Goal: Find contact information: Find contact information

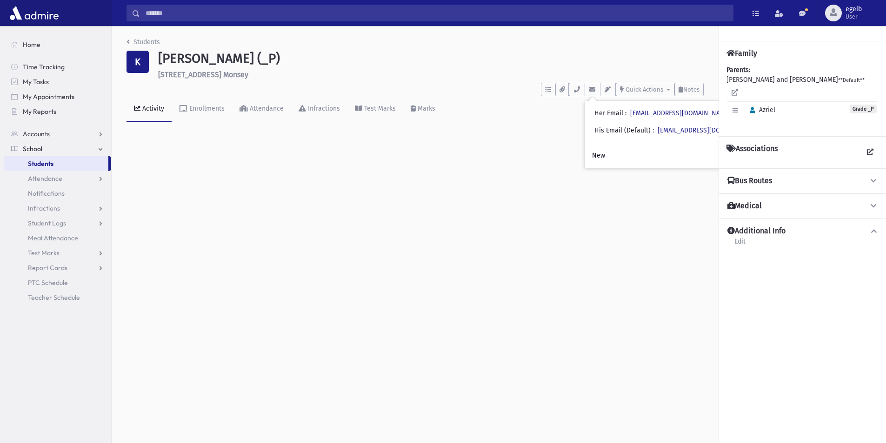
click at [51, 165] on span "Students" at bounding box center [41, 163] width 26 height 8
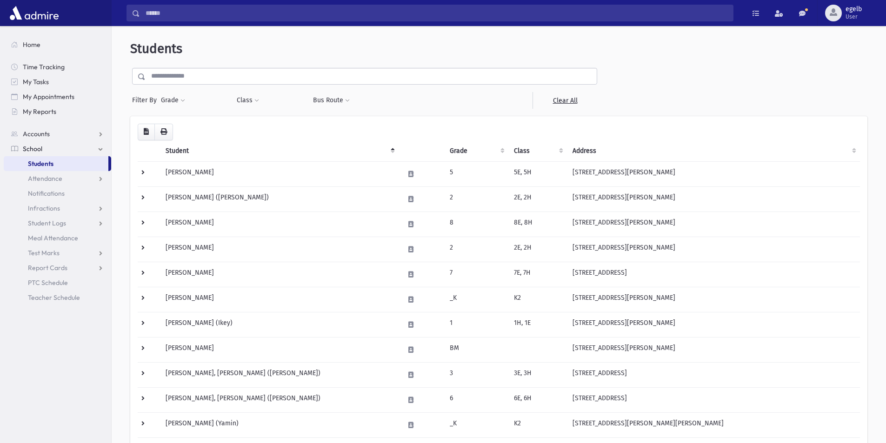
click at [34, 149] on span "School" at bounding box center [33, 149] width 20 height 8
click at [103, 149] on link "School" at bounding box center [57, 148] width 107 height 15
click at [39, 112] on span "My Reports" at bounding box center [39, 111] width 33 height 8
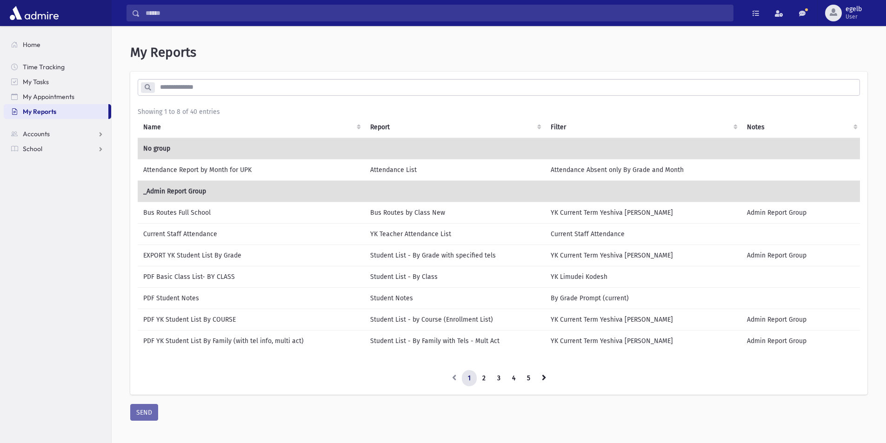
click at [243, 278] on td "PDF Basic Class List- BY CLASS" at bounding box center [251, 276] width 227 height 21
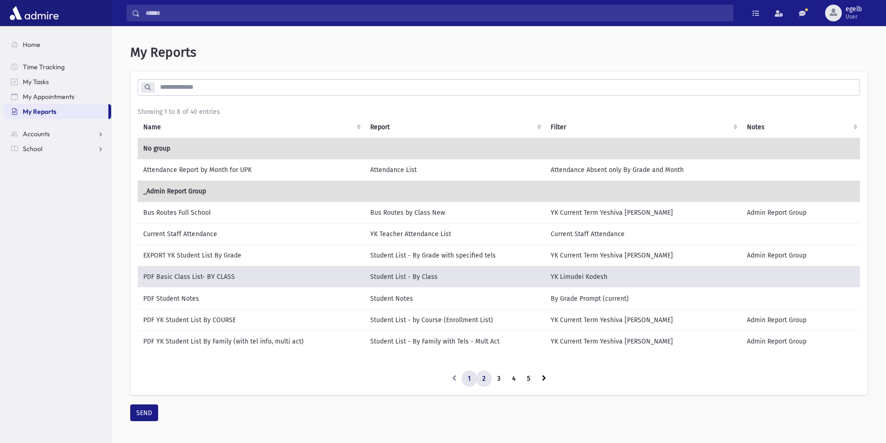
click at [485, 386] on link "2" at bounding box center [483, 378] width 15 height 17
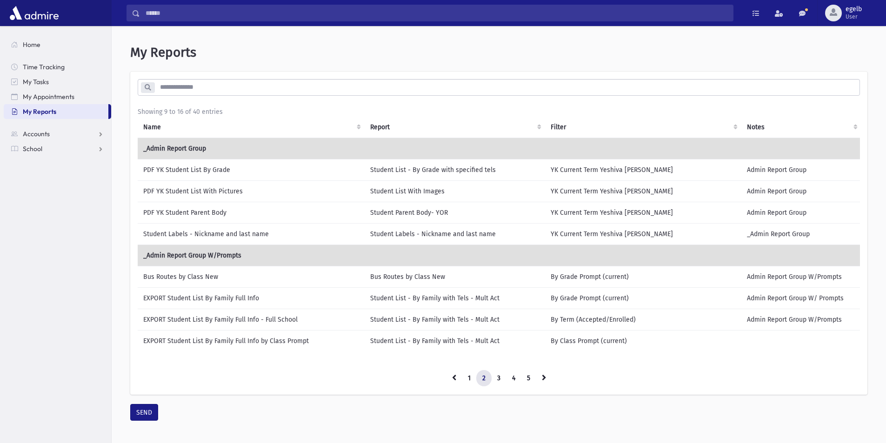
click at [443, 175] on td "Student List - By Grade with specified tels" at bounding box center [454, 169] width 180 height 21
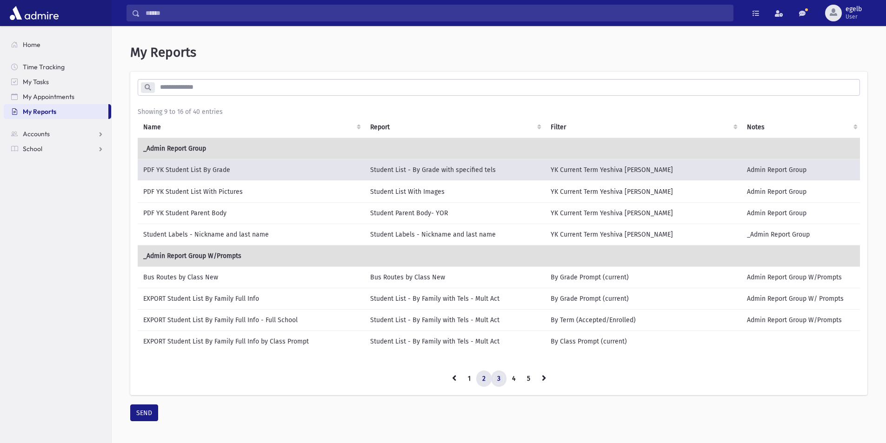
click at [499, 382] on link "3" at bounding box center [498, 378] width 15 height 17
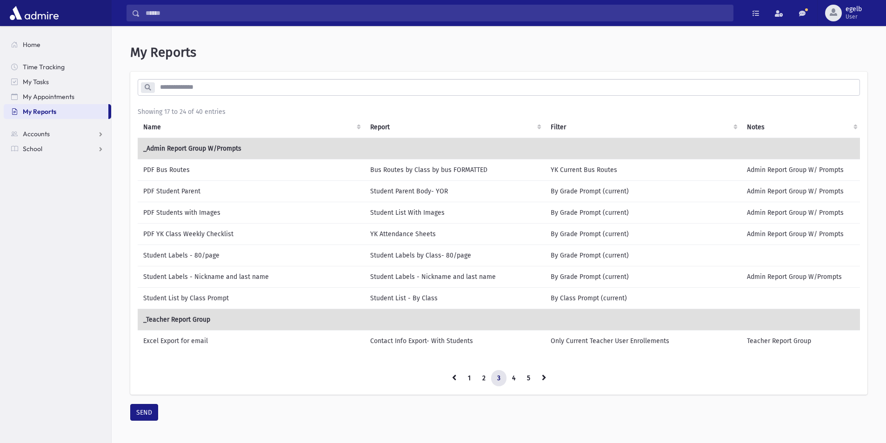
drag, startPoint x: 397, startPoint y: 193, endPoint x: 430, endPoint y: 194, distance: 33.0
click at [430, 194] on td "Student Parent Body- YOR" at bounding box center [454, 190] width 180 height 21
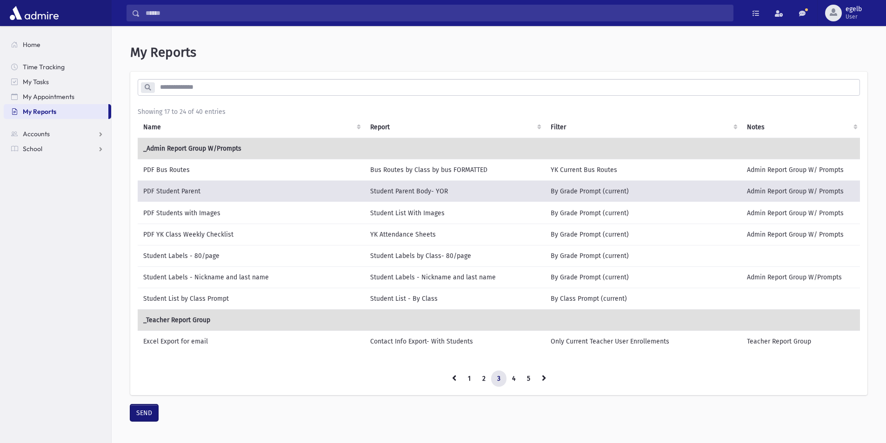
click at [145, 420] on button "SEND" at bounding box center [144, 412] width 28 height 17
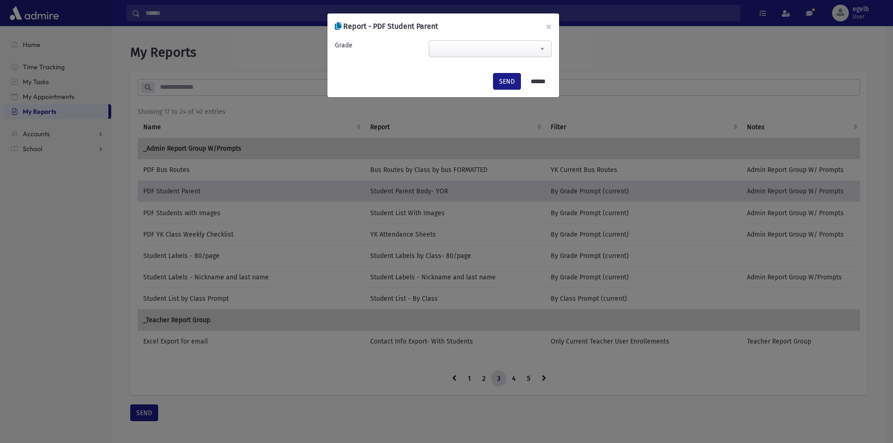
click at [542, 47] on span at bounding box center [542, 49] width 19 height 16
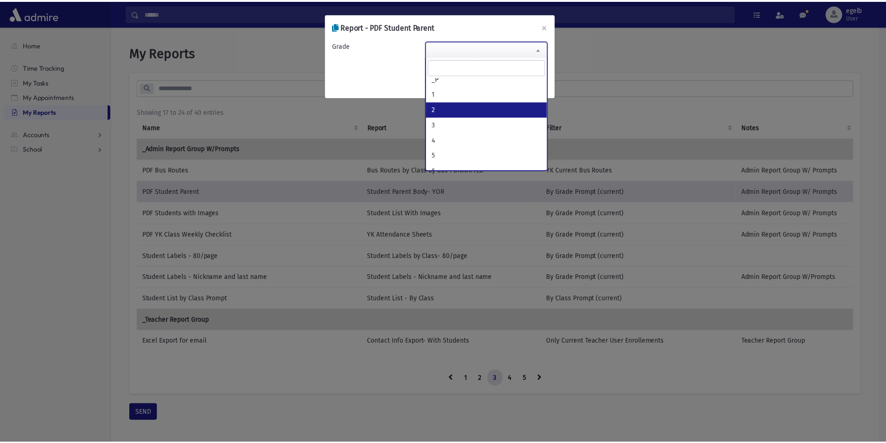
scroll to position [93, 0]
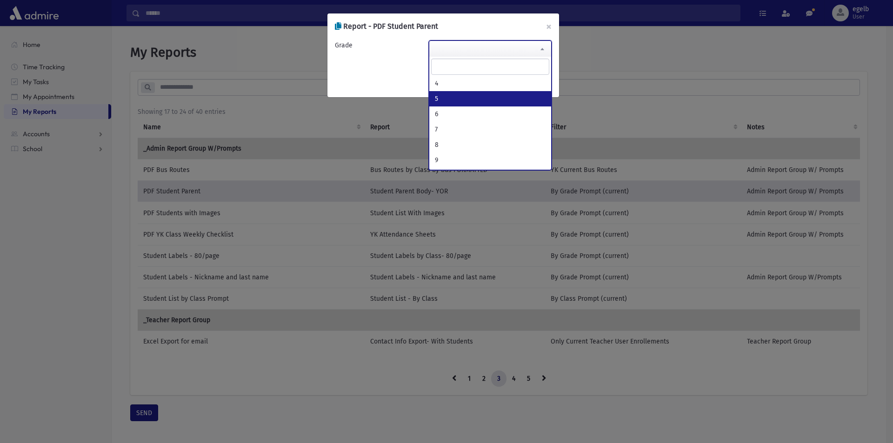
select select "*"
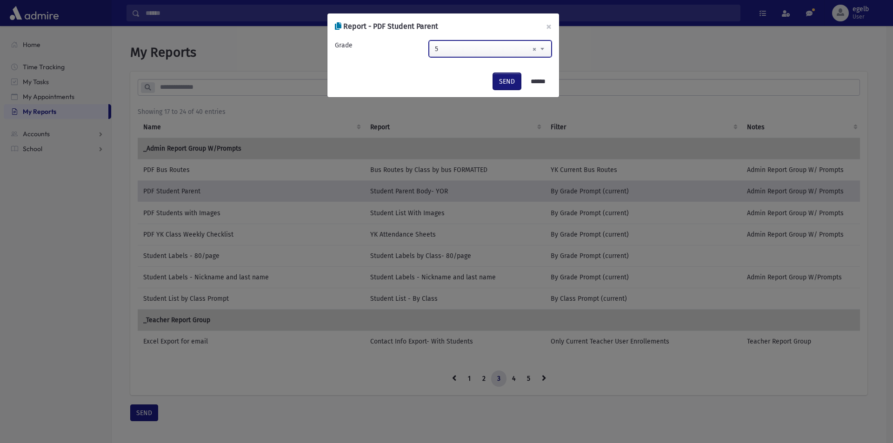
click at [505, 85] on button "SEND" at bounding box center [507, 81] width 28 height 17
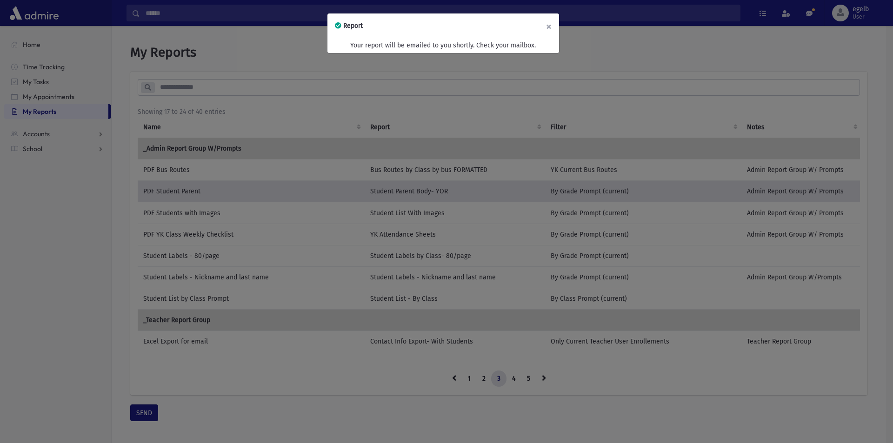
click at [550, 27] on button "×" at bounding box center [548, 26] width 20 height 26
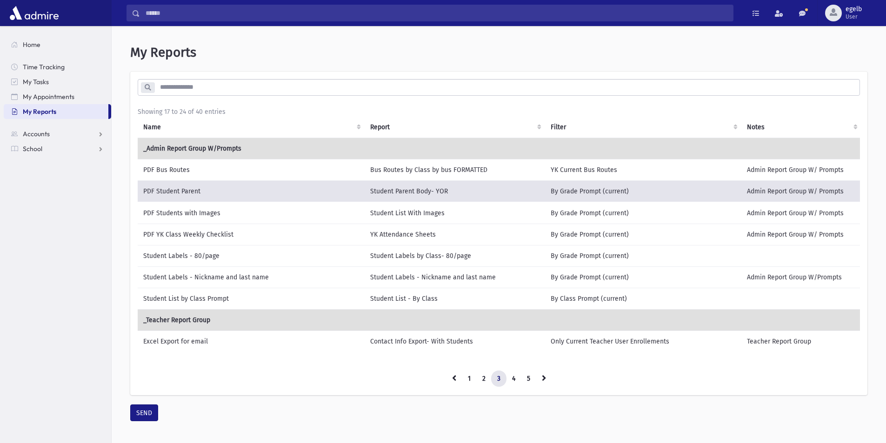
click at [201, 211] on td "PDF Students with Images" at bounding box center [251, 213] width 227 height 22
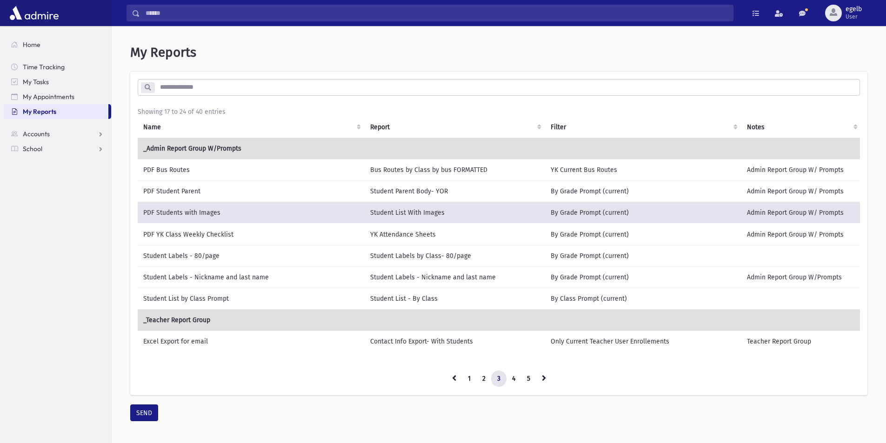
click at [239, 237] on td "PDF YK Class Weekly Checklist" at bounding box center [251, 235] width 227 height 22
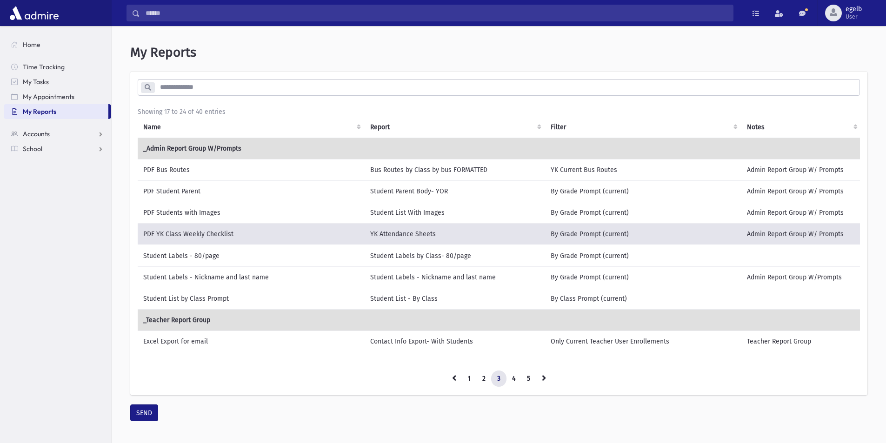
click at [42, 134] on span "Accounts" at bounding box center [36, 134] width 27 height 8
click at [60, 150] on span "Account List" at bounding box center [46, 149] width 36 height 8
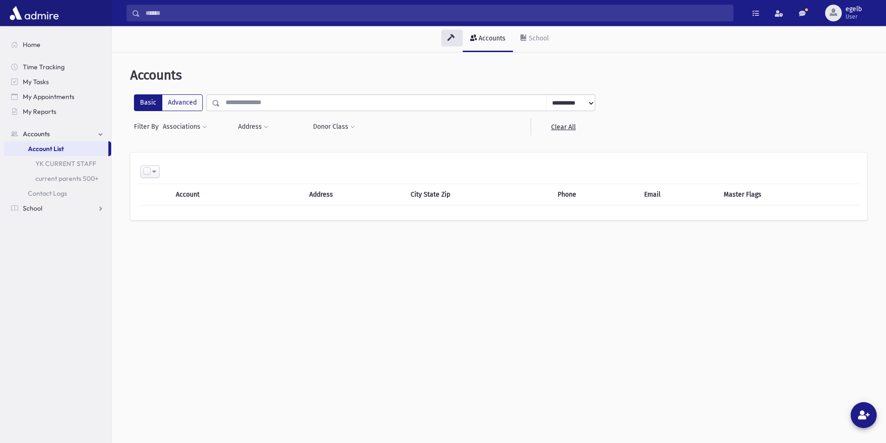
click at [236, 105] on input "text" at bounding box center [383, 102] width 326 height 17
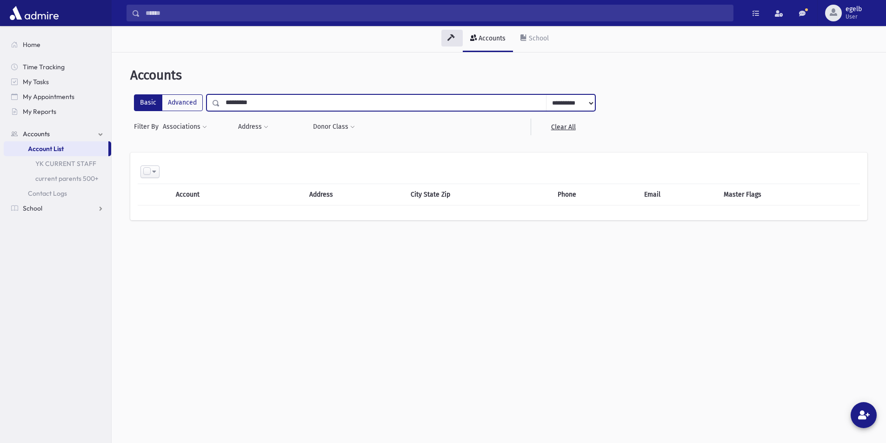
type input "*********"
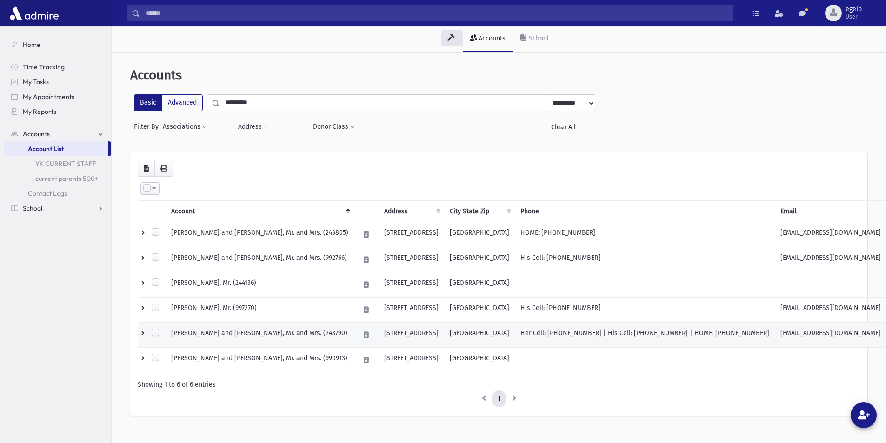
click at [246, 333] on td "[PERSON_NAME] and [PERSON_NAME], Mr. and Mrs. (243790)" at bounding box center [259, 335] width 188 height 25
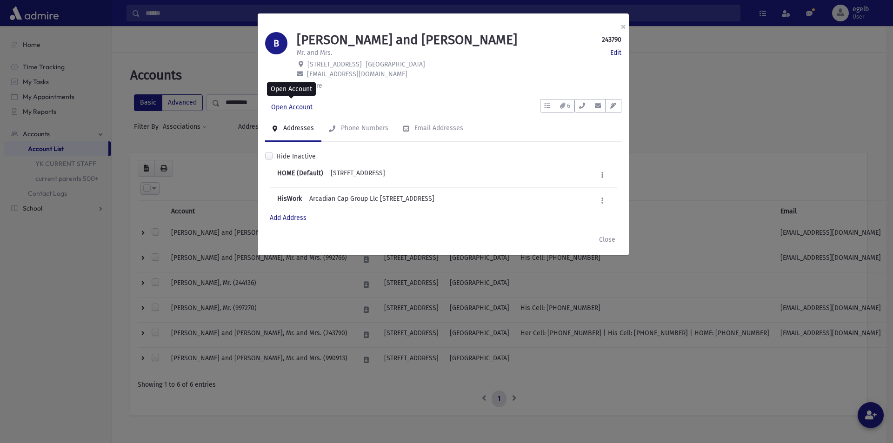
click at [296, 106] on link "Open Account" at bounding box center [291, 107] width 53 height 17
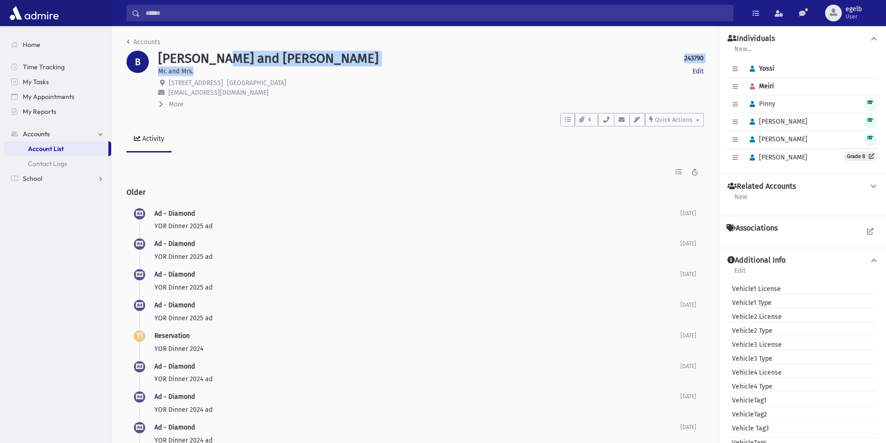
drag, startPoint x: 231, startPoint y: 58, endPoint x: 409, endPoint y: 71, distance: 179.0
click at [409, 71] on div "[PERSON_NAME] and [PERSON_NAME] 243790 Edit Mr. and Mrs. Edit [STREET_ADDRESS] …" at bounding box center [430, 80] width 555 height 59
drag, startPoint x: 397, startPoint y: 50, endPoint x: 433, endPoint y: 50, distance: 36.7
click at [397, 50] on div "Accounts" at bounding box center [414, 43] width 577 height 13
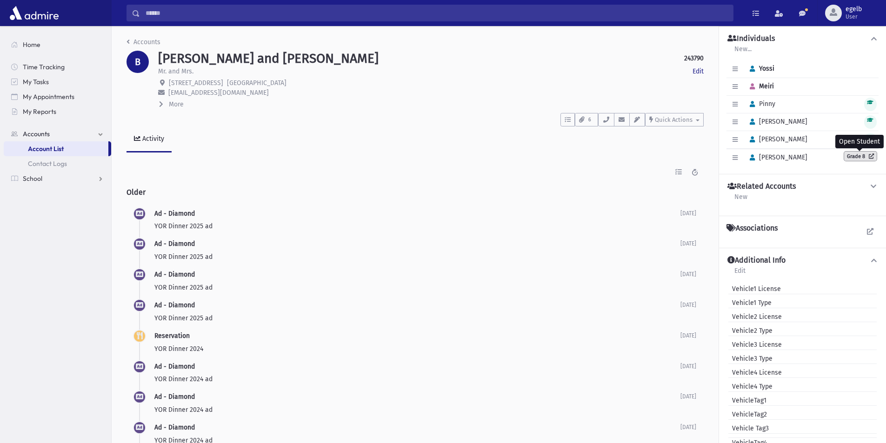
click at [855, 159] on link "Grade 8" at bounding box center [860, 156] width 33 height 9
click at [619, 120] on icon "button" at bounding box center [621, 120] width 7 height 6
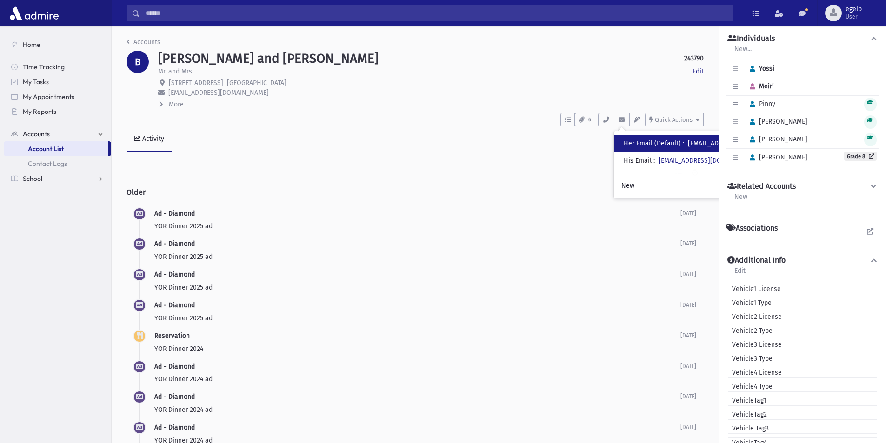
click at [648, 142] on div "Her Email (Default) : iammeiri@gmail.com" at bounding box center [705, 144] width 165 height 10
click at [623, 120] on icon "button" at bounding box center [621, 120] width 7 height 6
drag, startPoint x: 669, startPoint y: 142, endPoint x: 643, endPoint y: 141, distance: 26.0
click at [643, 141] on div "Her Email (Default) : iammeiri@gmail.com" at bounding box center [705, 144] width 165 height 10
click at [622, 121] on icon "button" at bounding box center [621, 120] width 7 height 6
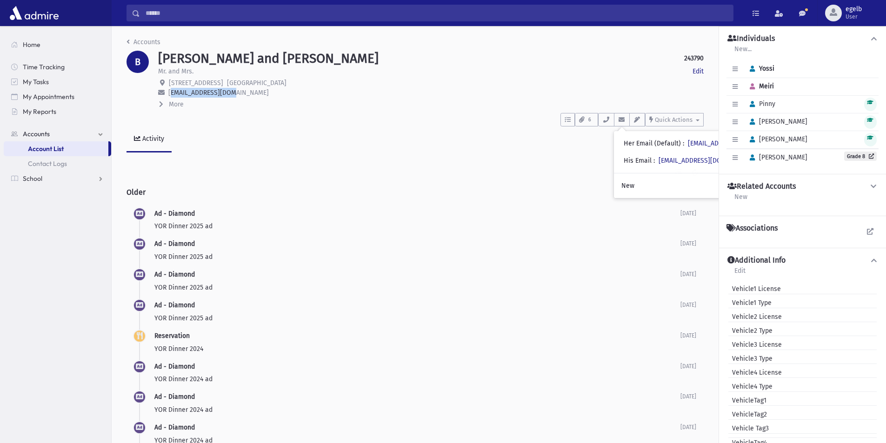
drag, startPoint x: 237, startPoint y: 93, endPoint x: 167, endPoint y: 93, distance: 69.7
click at [167, 93] on p "iammeiri@gmail.com" at bounding box center [430, 93] width 545 height 10
copy span "iammeiri@gmail.com"
